Goal: Transaction & Acquisition: Purchase product/service

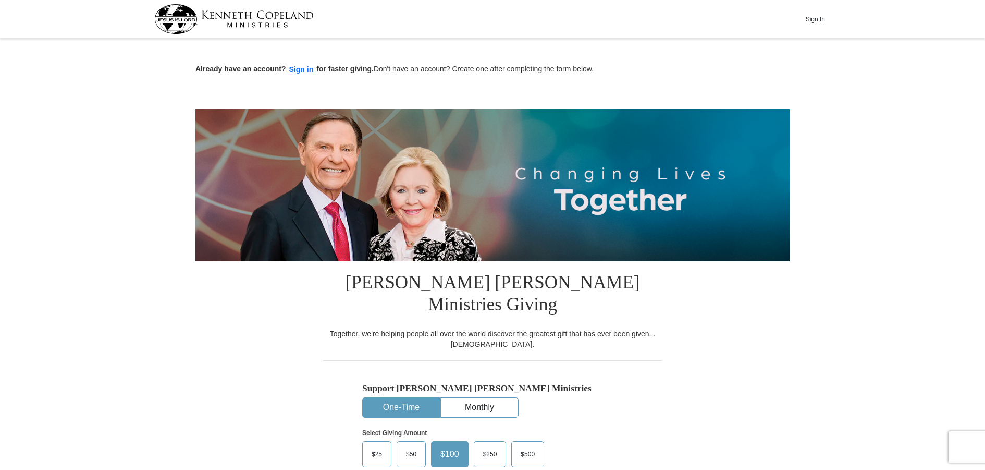
click at [310, 72] on button "Sign in" at bounding box center [301, 70] width 31 height 12
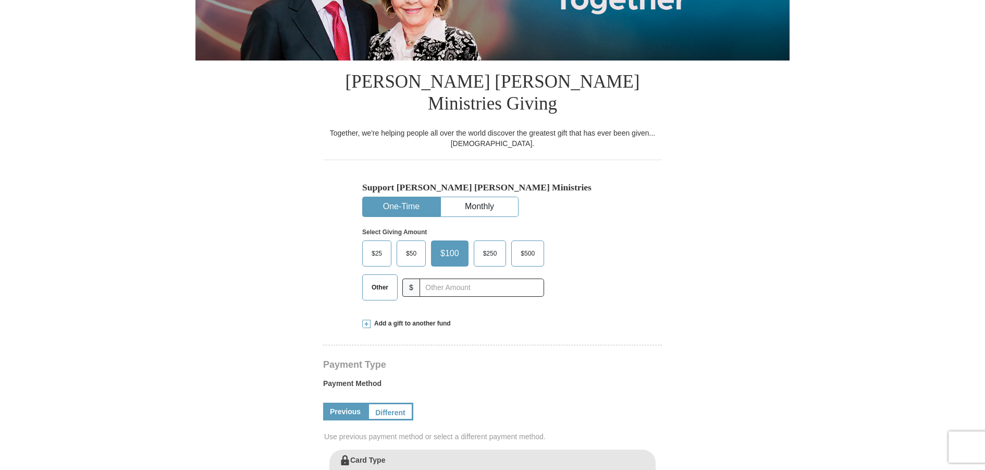
scroll to position [181, 0]
select select "GA"
click at [378, 245] on span "$25" at bounding box center [376, 253] width 21 height 16
click at [0, 0] on input "$25" at bounding box center [0, 0] width 0 height 0
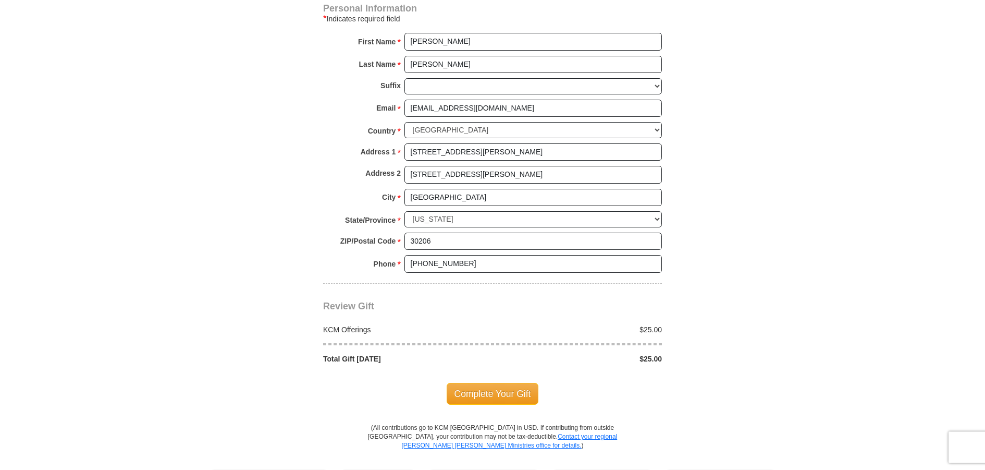
scroll to position [726, 0]
click at [499, 382] on span "Complete Your Gift" at bounding box center [493, 393] width 92 height 22
